Goal: Check status: Check status

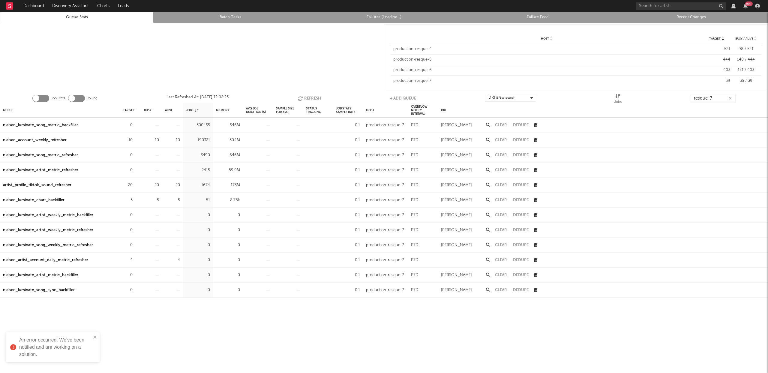
click at [173, 48] on div at bounding box center [192, 57] width 384 height 68
click at [387, 21] on link "Failures (280,539)" at bounding box center [384, 17] width 147 height 7
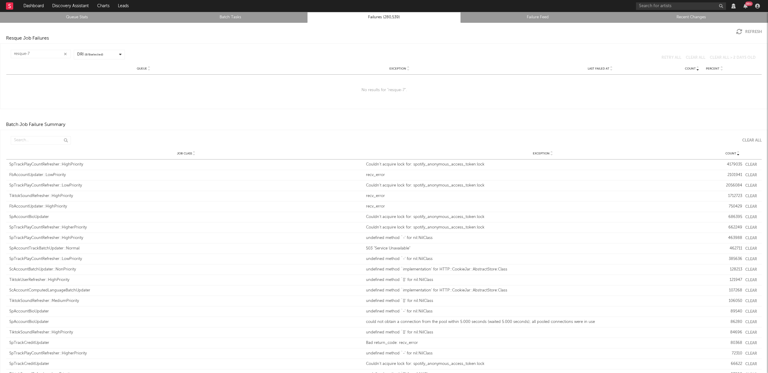
click at [64, 52] on icon "button" at bounding box center [65, 54] width 3 height 4
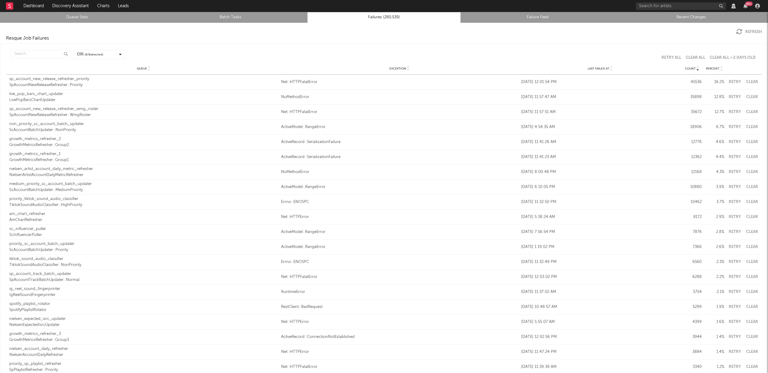
click at [701, 23] on li "Recent Changes" at bounding box center [691, 17] width 154 height 11
click at [701, 19] on link "Recent Changes" at bounding box center [691, 17] width 147 height 7
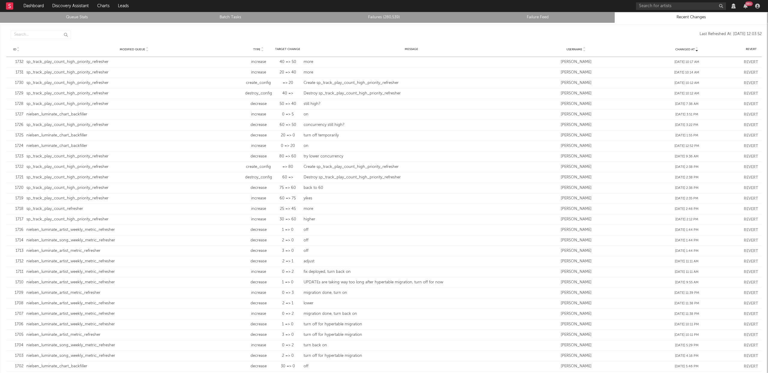
click at [70, 17] on link "Queue Stats" at bounding box center [76, 17] width 147 height 7
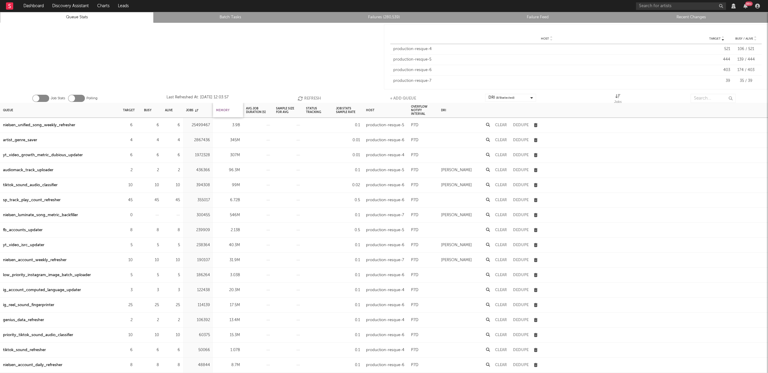
click at [223, 110] on div "Memory" at bounding box center [223, 110] width 14 height 13
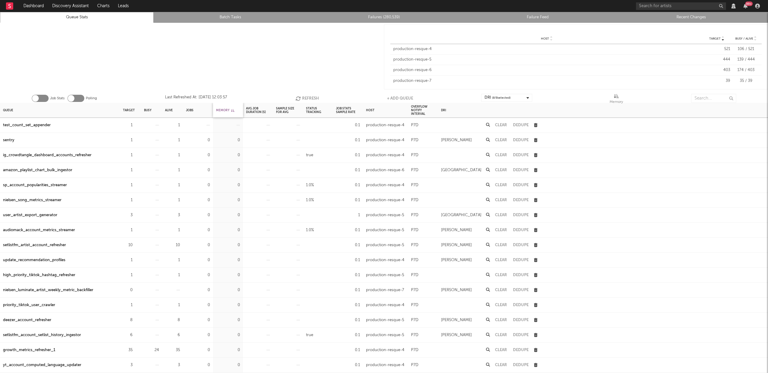
click at [223, 110] on div "Memory" at bounding box center [225, 110] width 18 height 13
